Goal: Task Accomplishment & Management: Complete application form

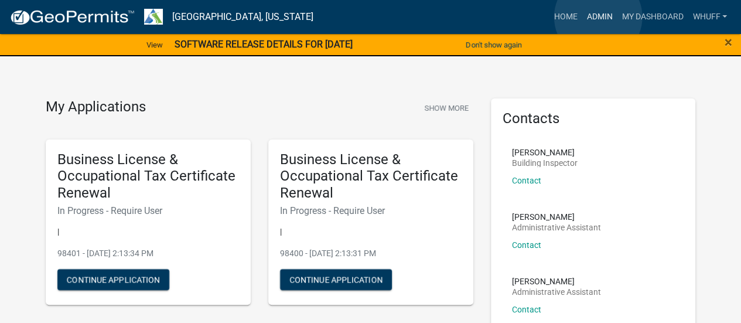
drag, startPoint x: 0, startPoint y: 0, endPoint x: 598, endPoint y: 17, distance: 598.6
click at [598, 17] on link "Admin" at bounding box center [599, 17] width 35 height 22
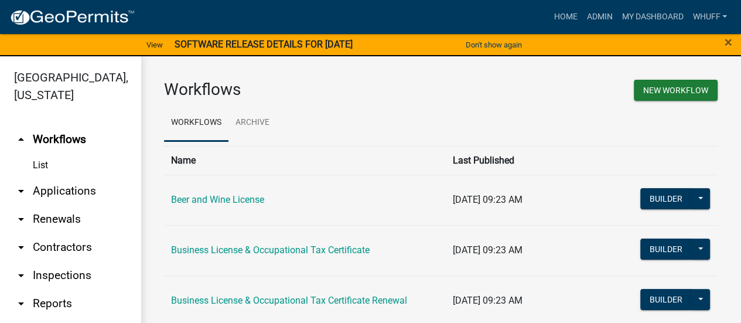
click at [66, 189] on link "arrow_drop_down Applications" at bounding box center [70, 191] width 141 height 28
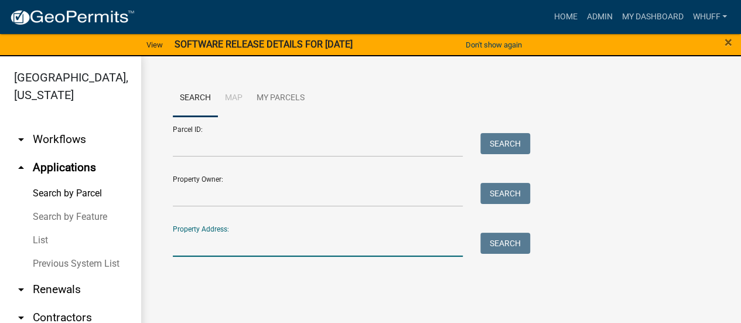
click at [266, 242] on input "Property Address:" at bounding box center [318, 245] width 290 height 24
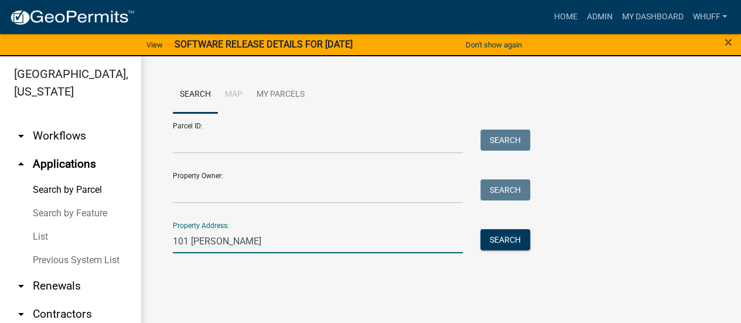
scroll to position [14, 0]
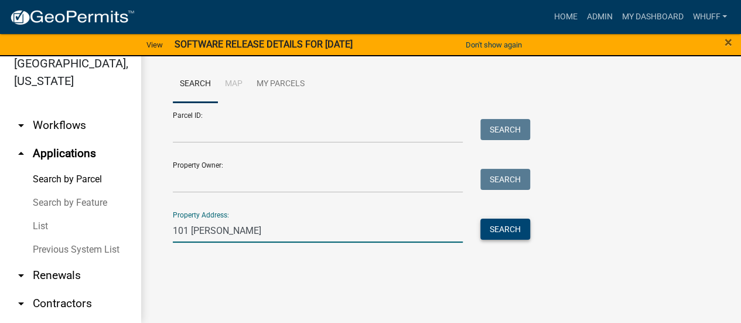
type input "101 [PERSON_NAME]"
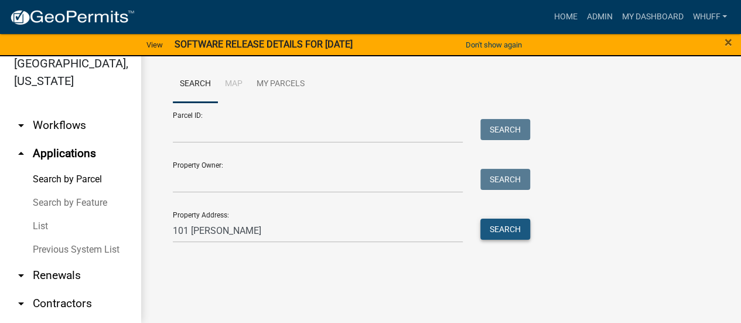
click at [523, 228] on button "Search" at bounding box center [506, 229] width 50 height 21
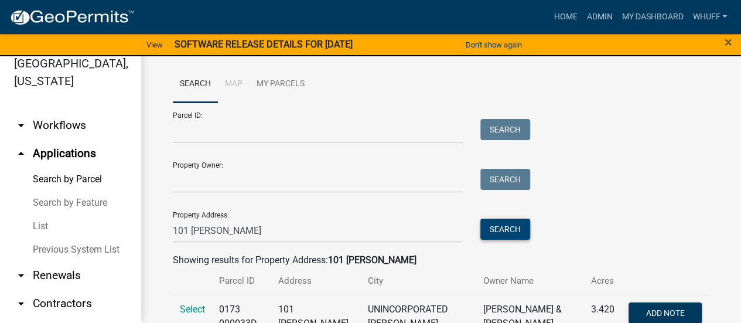
scroll to position [47, 0]
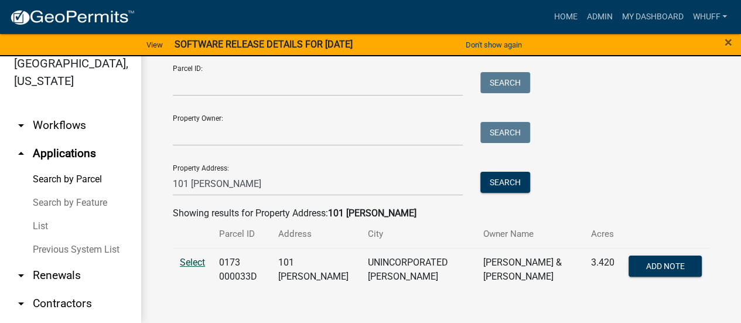
click at [189, 261] on span "Select" at bounding box center [192, 262] width 25 height 11
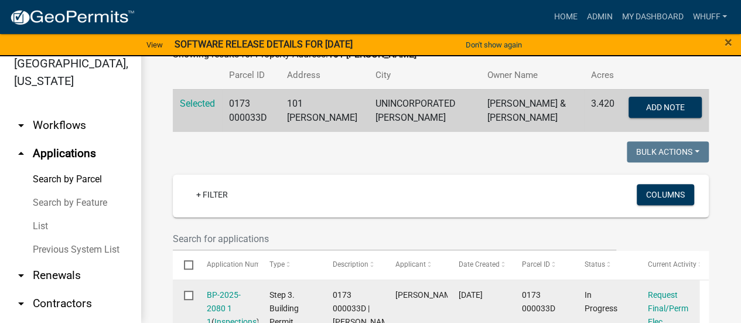
scroll to position [281, 0]
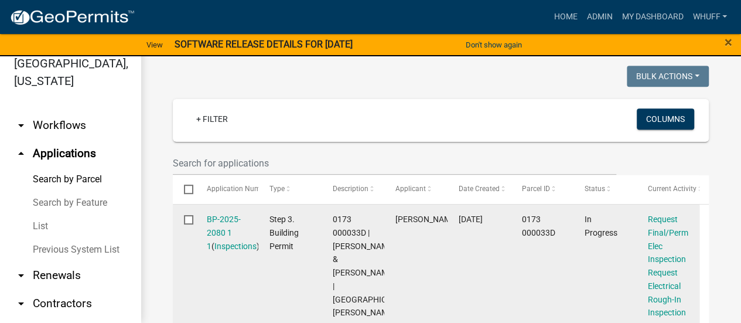
click at [214, 227] on div "BP-2025-2080 1 1 ( Inspections )" at bounding box center [227, 233] width 40 height 40
click at [224, 226] on div "BP-2025-2080 1 1 ( Inspections )" at bounding box center [227, 233] width 40 height 40
click at [224, 223] on link "BP-2025-2080 1 1" at bounding box center [224, 233] width 34 height 36
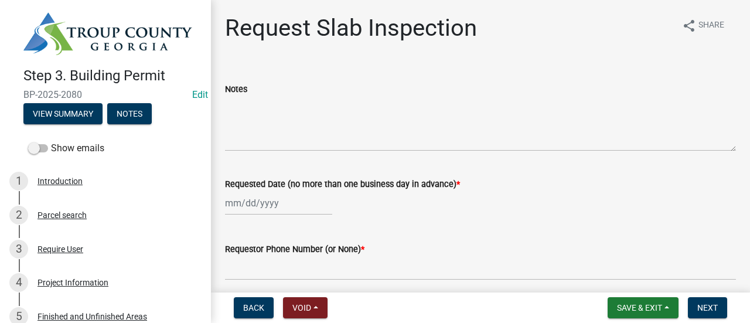
select select "9"
select select "2025"
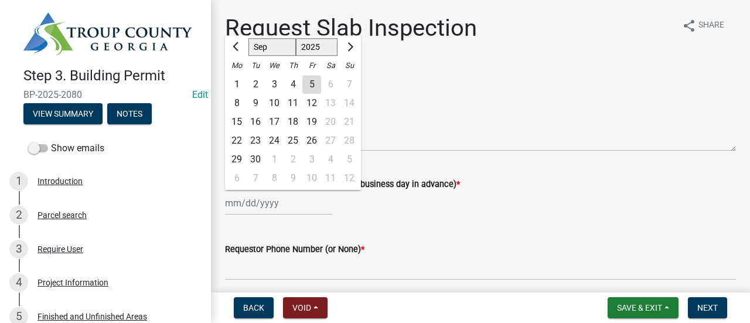
click at [257, 203] on div "[PERSON_NAME] Feb Mar Apr [PERSON_NAME][DATE] Oct Nov [DATE] 1526 1527 1528 152…" at bounding box center [278, 203] width 107 height 24
click at [239, 101] on div "8" at bounding box center [236, 103] width 19 height 19
type input "[DATE]"
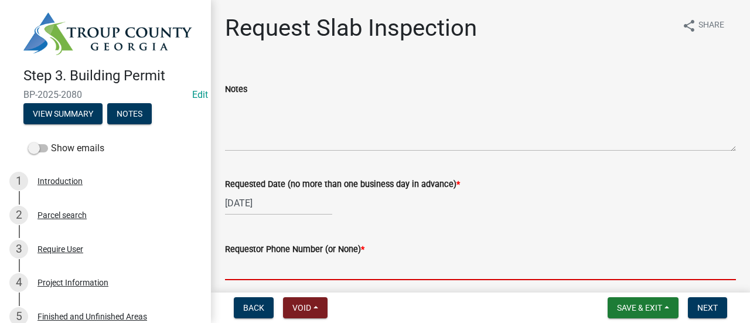
click at [274, 260] on input "Requestor Phone Number (or None) *" at bounding box center [480, 268] width 511 height 24
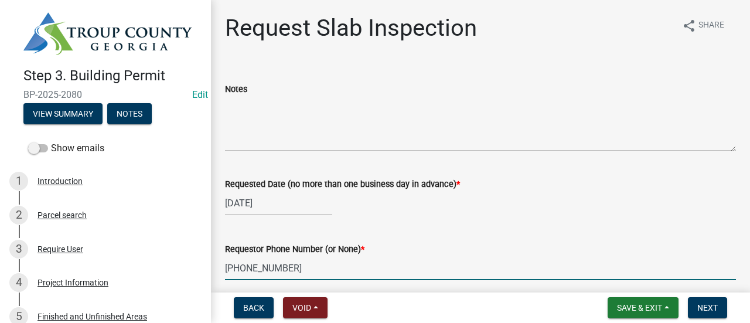
type input "[PHONE_NUMBER]"
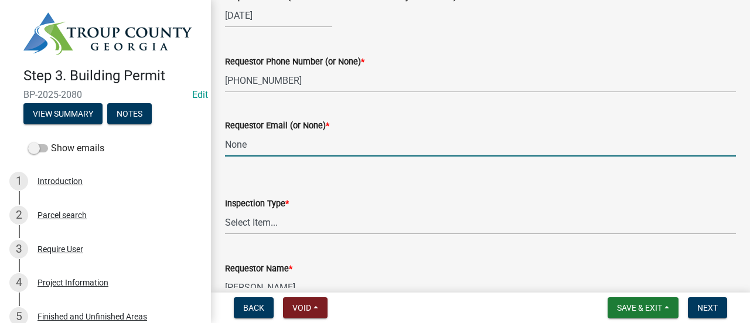
type input "None"
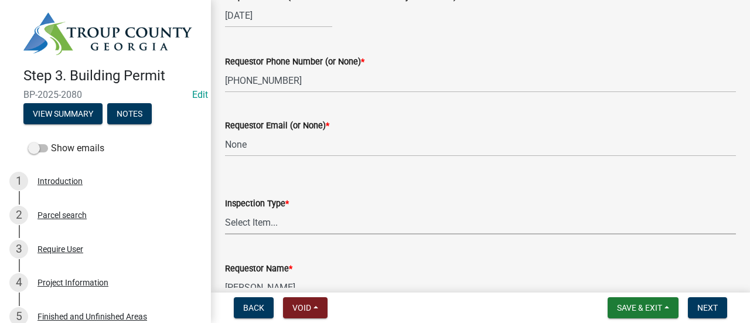
click at [270, 222] on select "Select Item... Slab" at bounding box center [480, 222] width 511 height 24
click at [225, 210] on select "Select Item... Slab" at bounding box center [480, 222] width 511 height 24
select select "ab79e0bf-6fbf-48c6-834d-2adc4864fc5e"
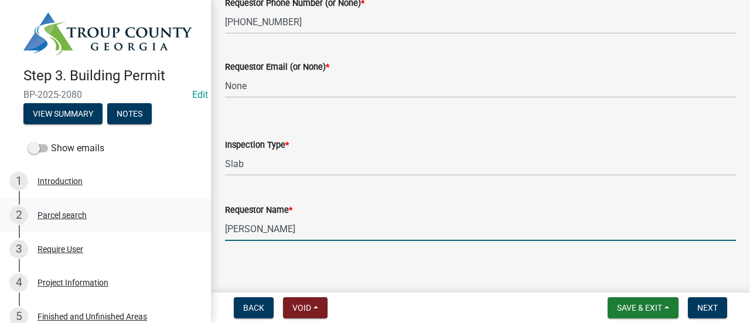
drag, startPoint x: 316, startPoint y: 229, endPoint x: 0, endPoint y: 201, distance: 317.7
click at [0, 201] on div "Step 3. Building Permit BP-2025-2080 Edit View Summary Notes Show emails 1 Intr…" at bounding box center [375, 161] width 750 height 323
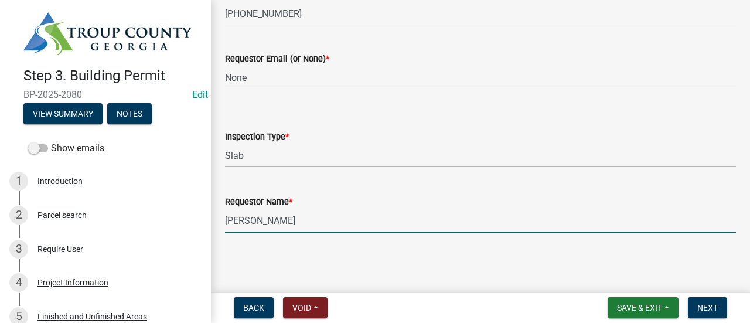
type input "[PERSON_NAME]"
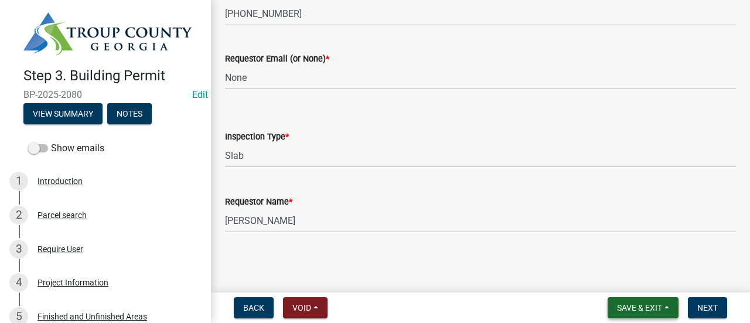
drag, startPoint x: 571, startPoint y: 273, endPoint x: 676, endPoint y: 298, distance: 107.9
click at [573, 272] on main "Request Slab Inspection share Share Notes Requested Date (no more than one busi…" at bounding box center [480, 144] width 539 height 288
click at [696, 302] on button "Next" at bounding box center [707, 307] width 39 height 21
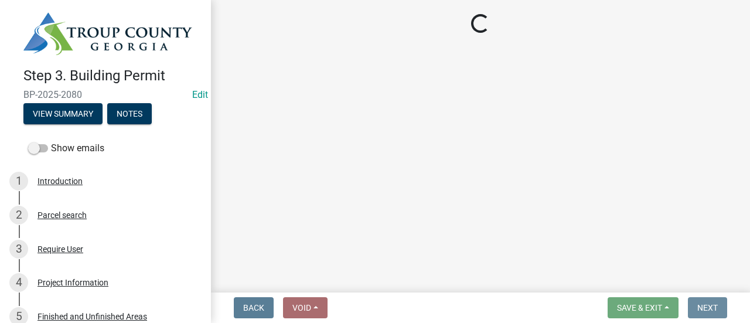
scroll to position [0, 0]
select select "37c52e4c-0293-4b91-b6c8-f52d35843f6a"
